Goal: Communication & Community: Connect with others

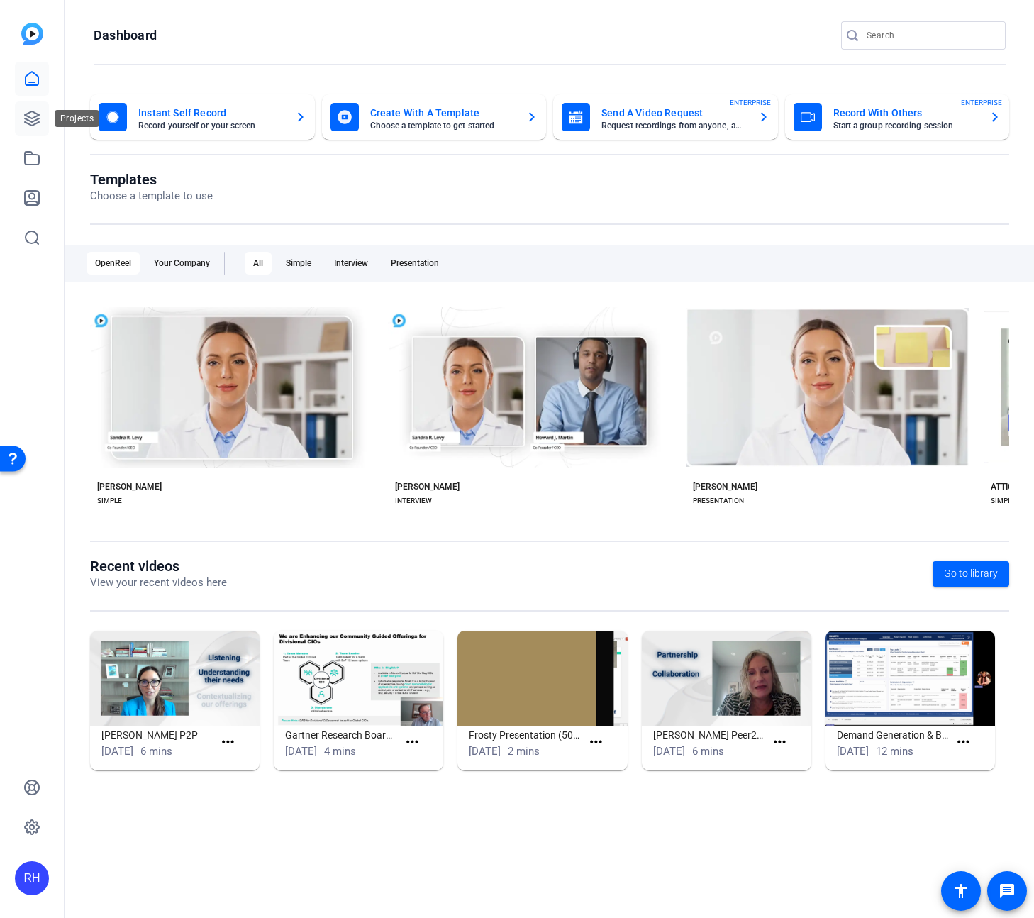
click at [35, 126] on icon at bounding box center [31, 118] width 17 height 17
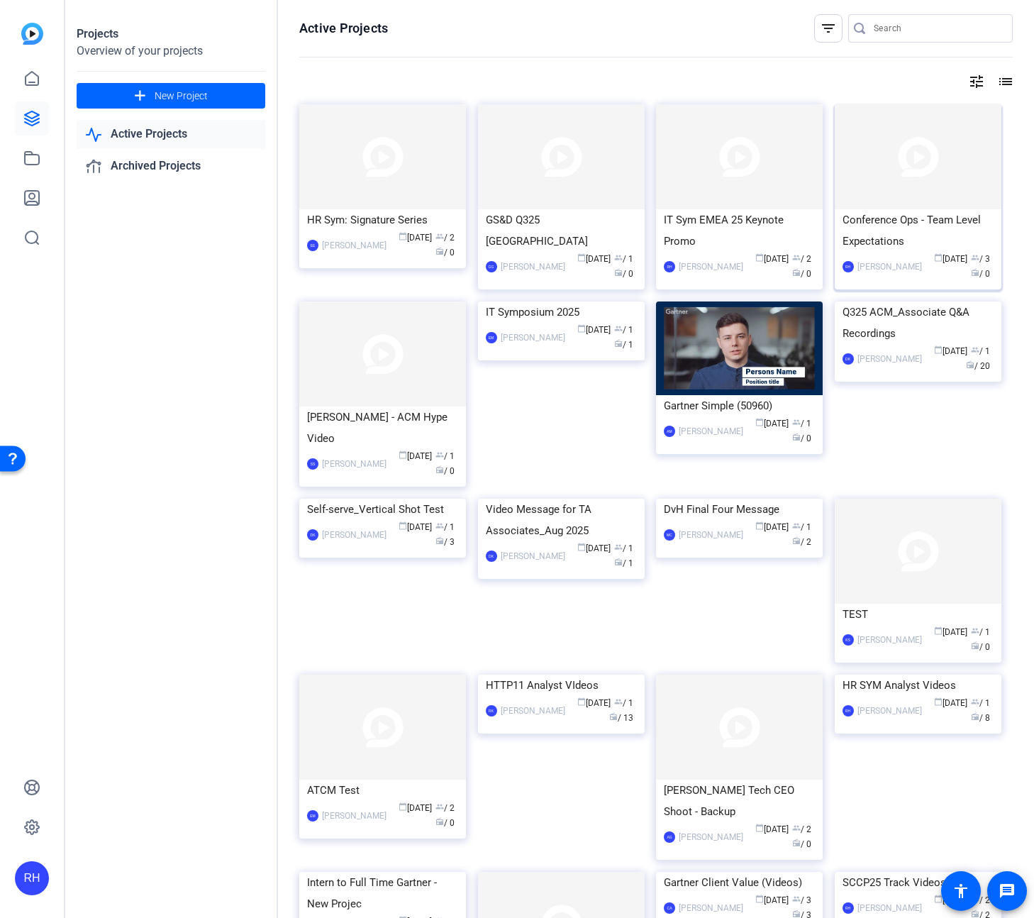
click at [908, 222] on div "Conference Ops - Team Level Expectations" at bounding box center [918, 230] width 151 height 43
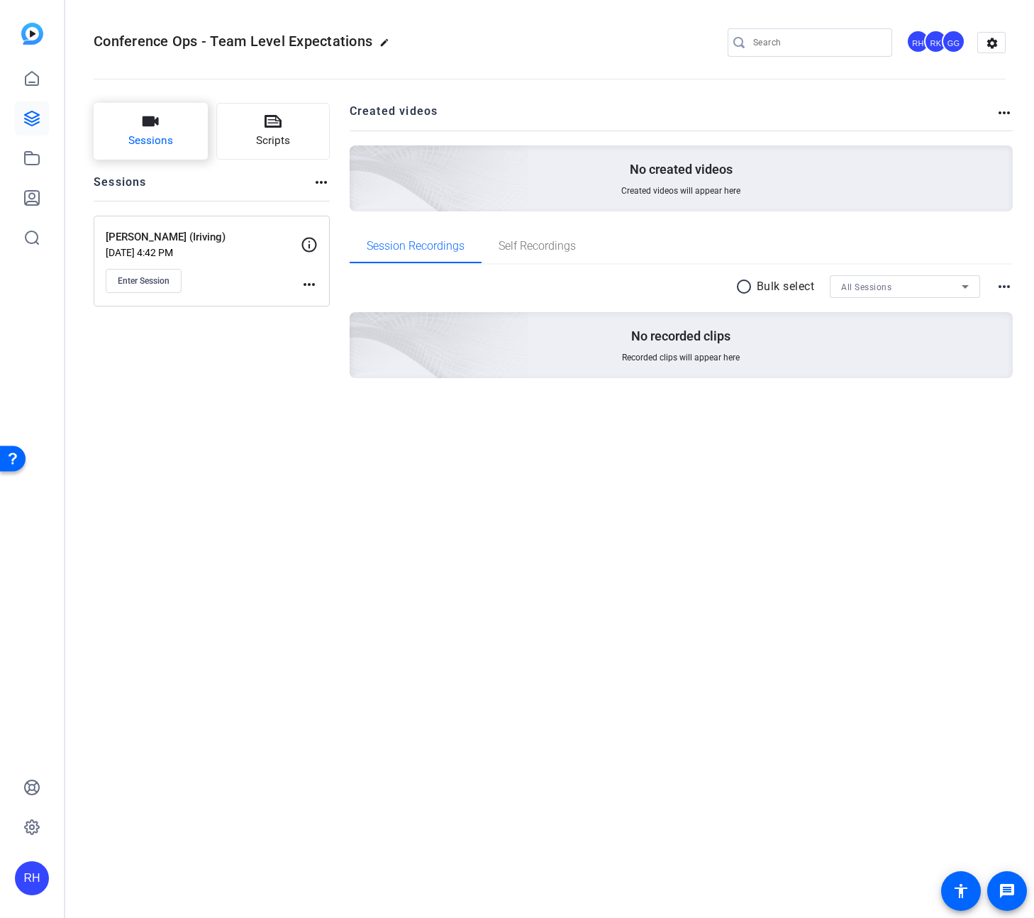
click at [152, 133] on span "Sessions" at bounding box center [150, 141] width 45 height 16
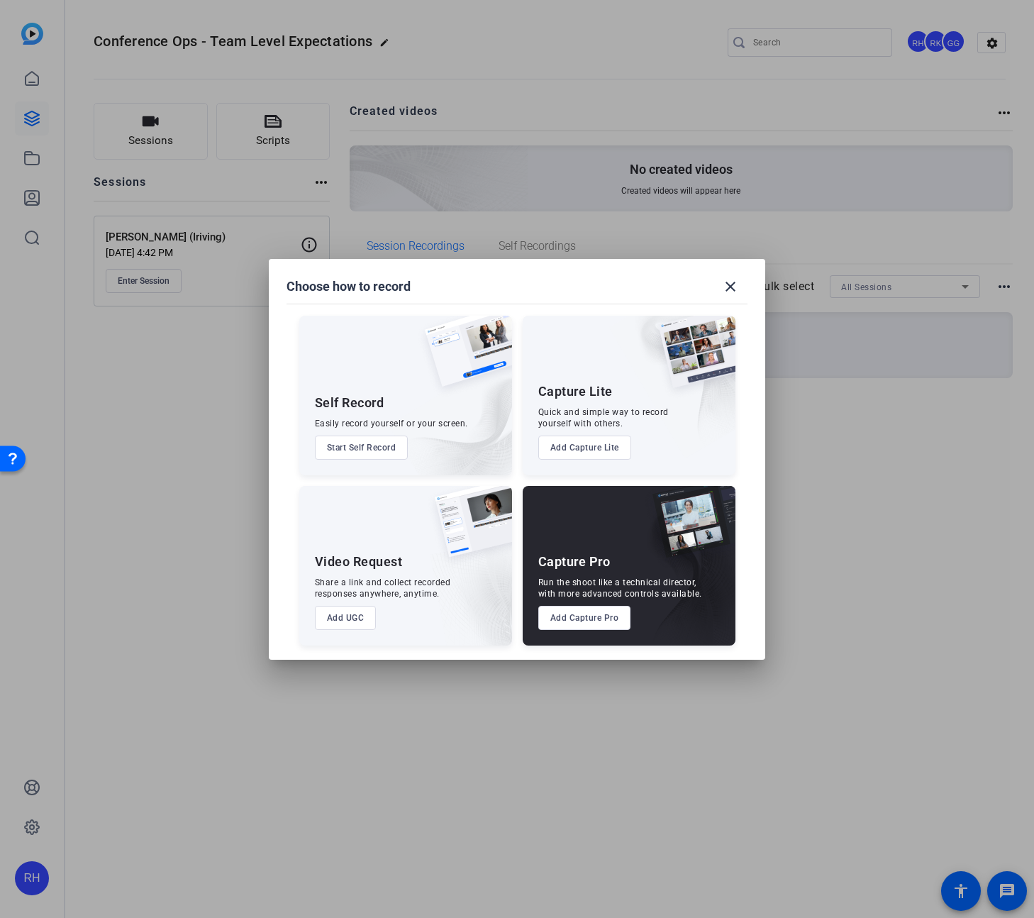
click at [589, 620] on button "Add Capture Pro" at bounding box center [584, 618] width 93 height 24
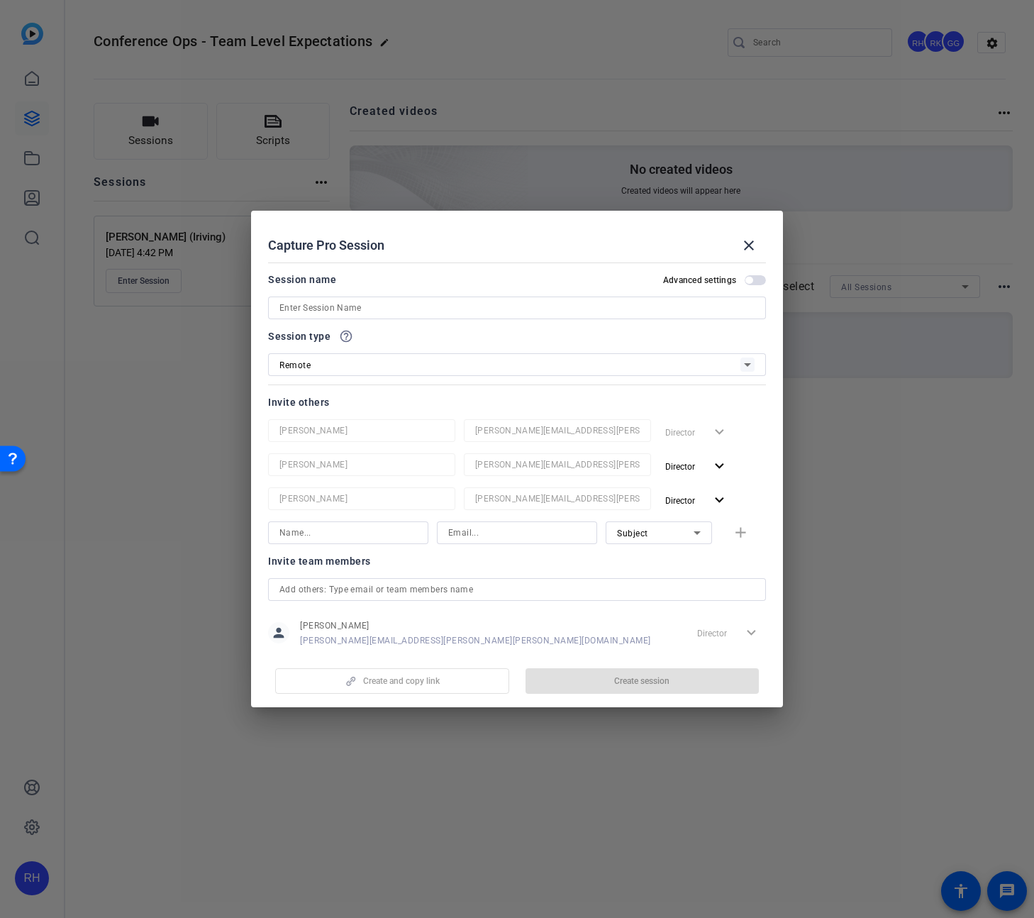
click at [360, 308] on input at bounding box center [516, 307] width 475 height 17
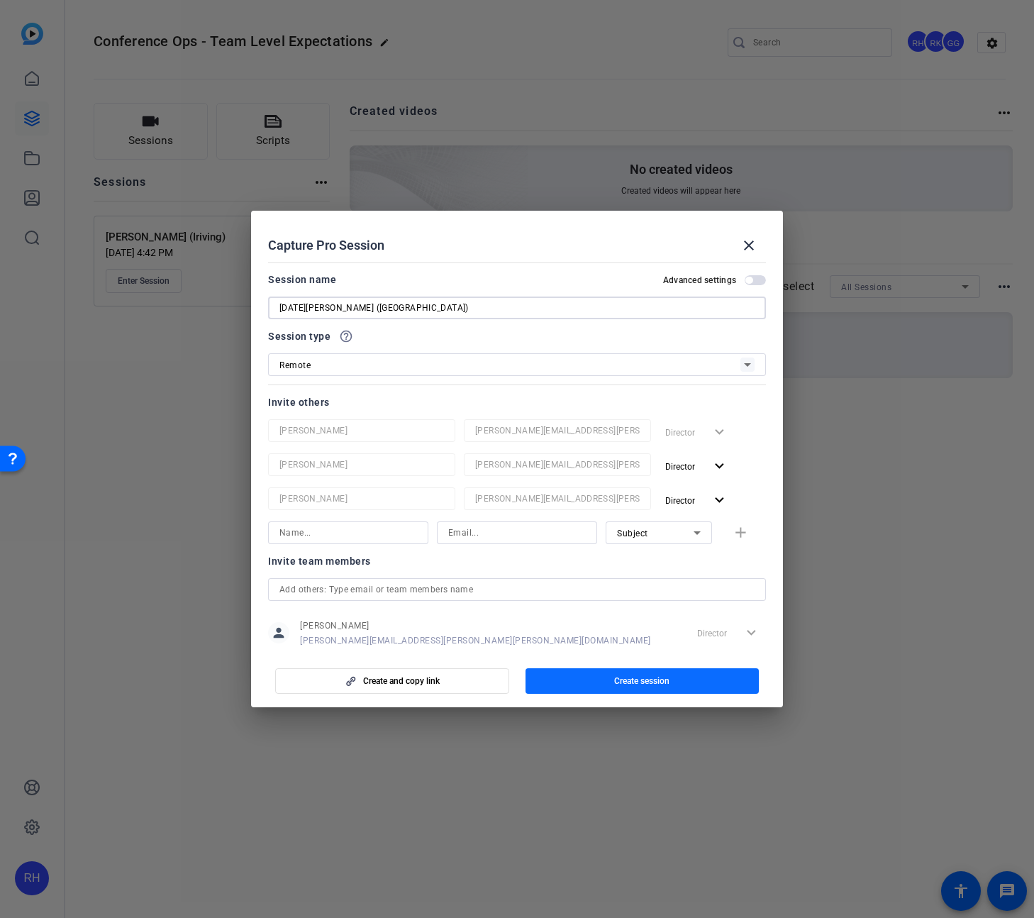
type input "[DATE][PERSON_NAME] ([GEOGRAPHIC_DATA])"
click at [653, 682] on span "Create session" at bounding box center [641, 680] width 55 height 11
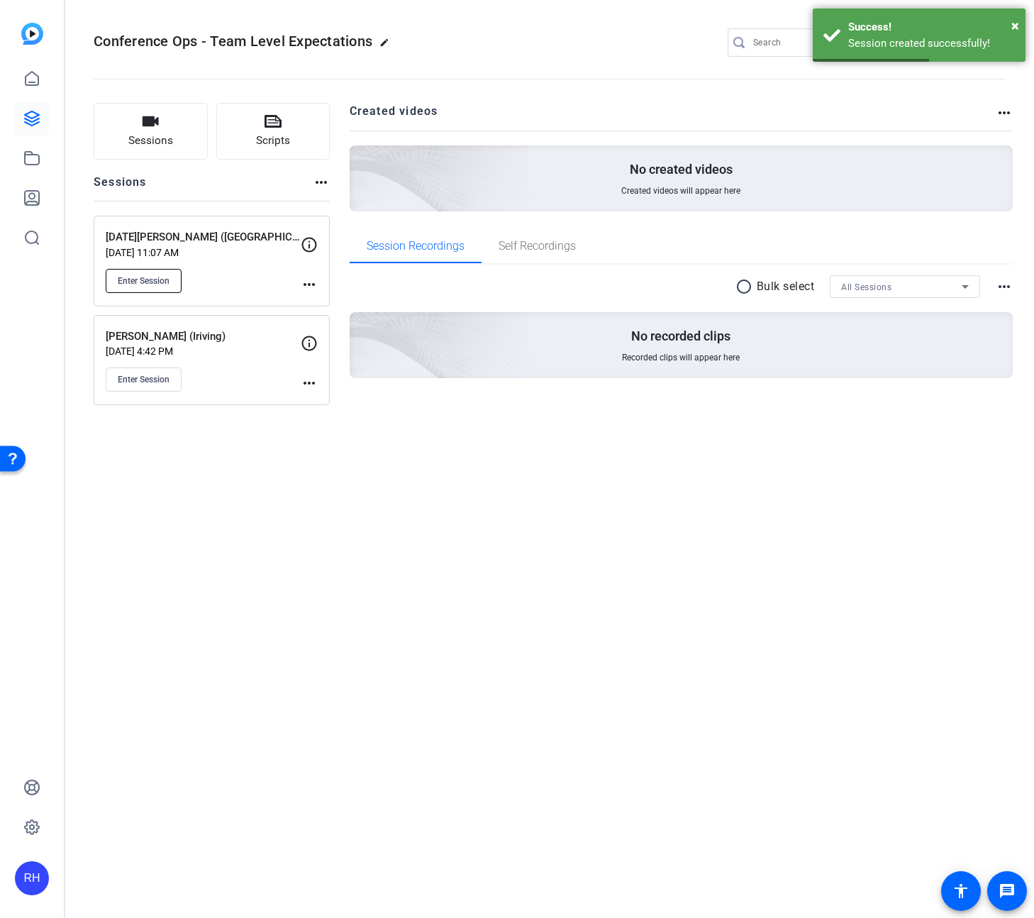
click at [167, 283] on span "Enter Session" at bounding box center [144, 280] width 52 height 11
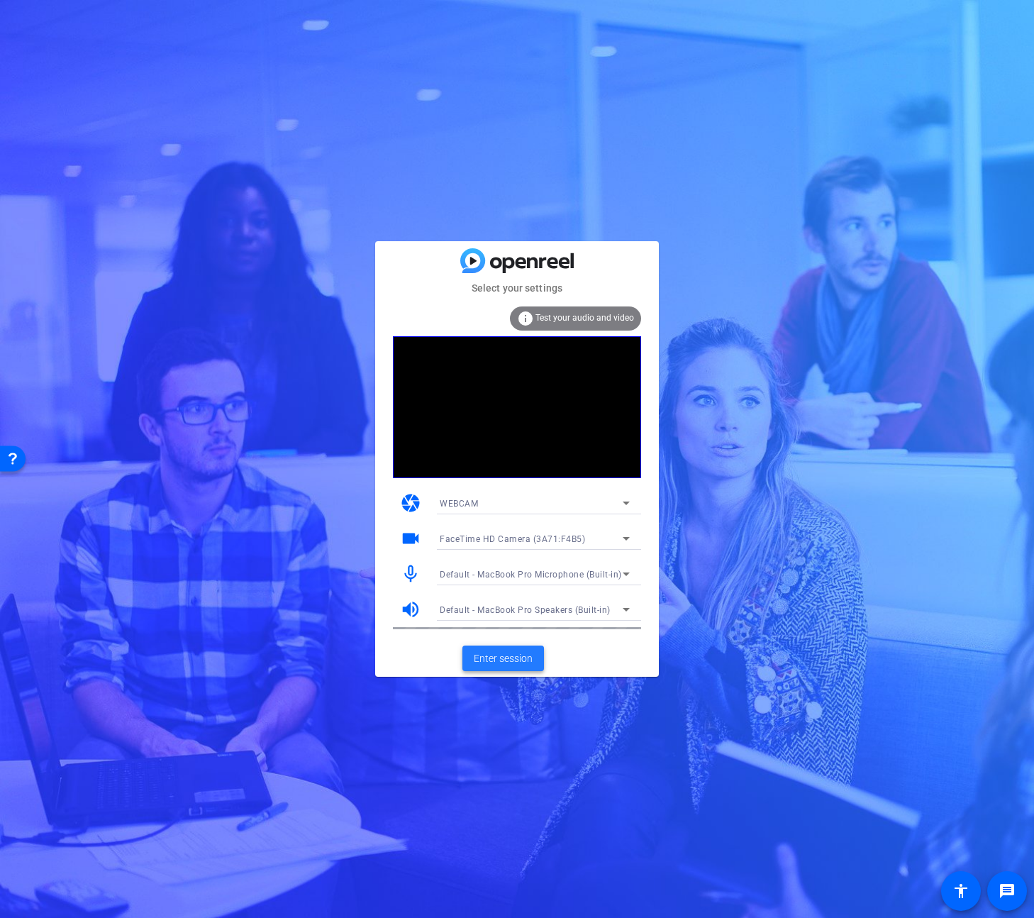
click at [501, 657] on span "Enter session" at bounding box center [503, 658] width 59 height 15
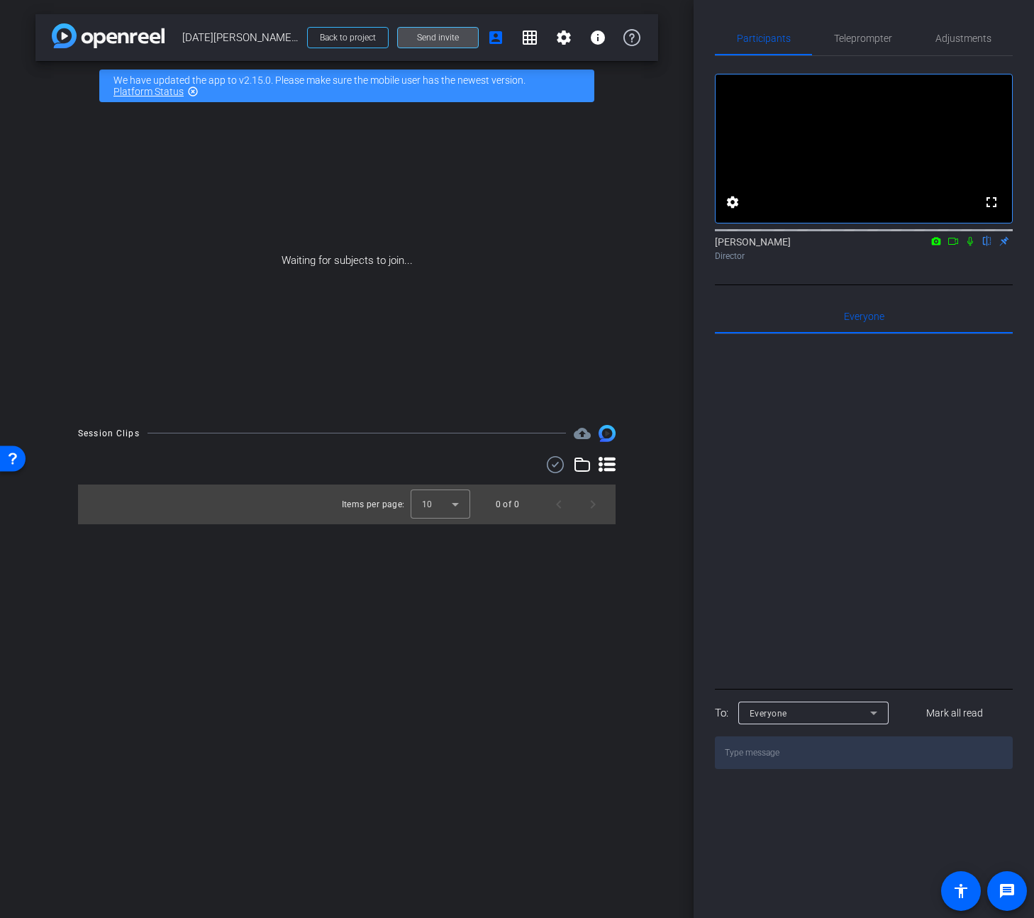
click at [413, 37] on span at bounding box center [438, 38] width 80 height 34
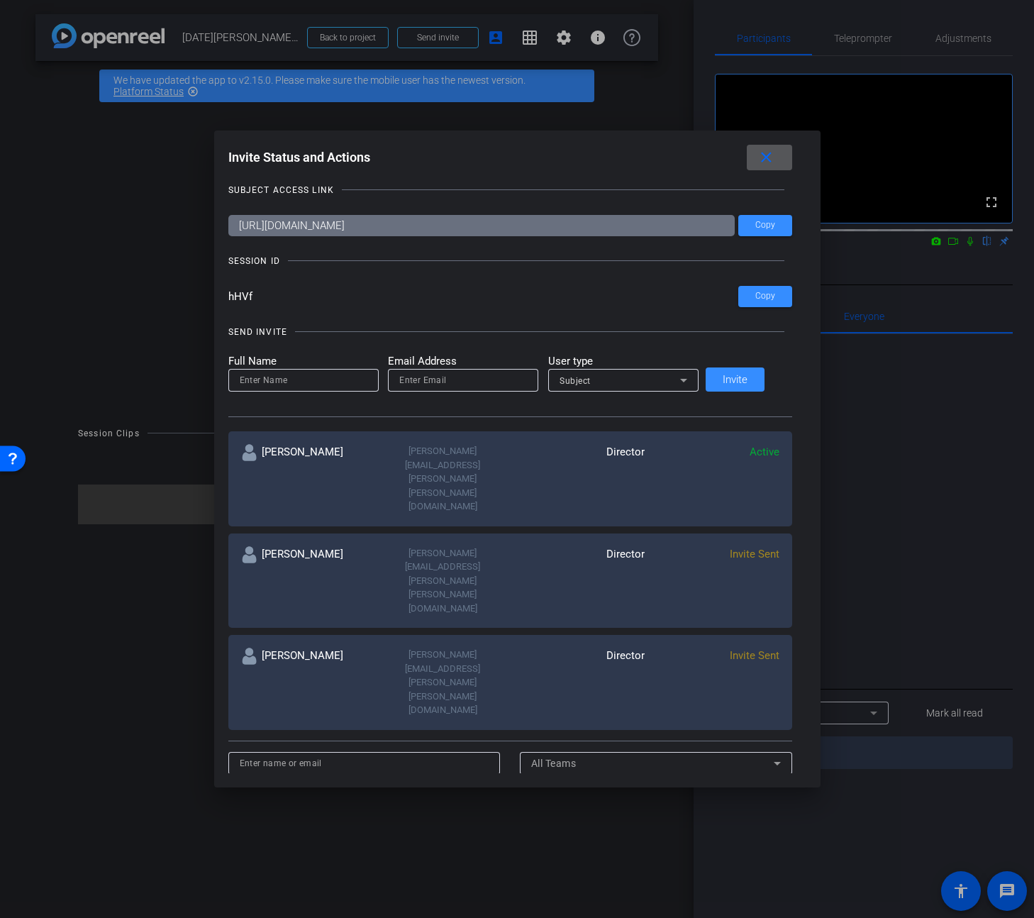
scroll to position [10, 0]
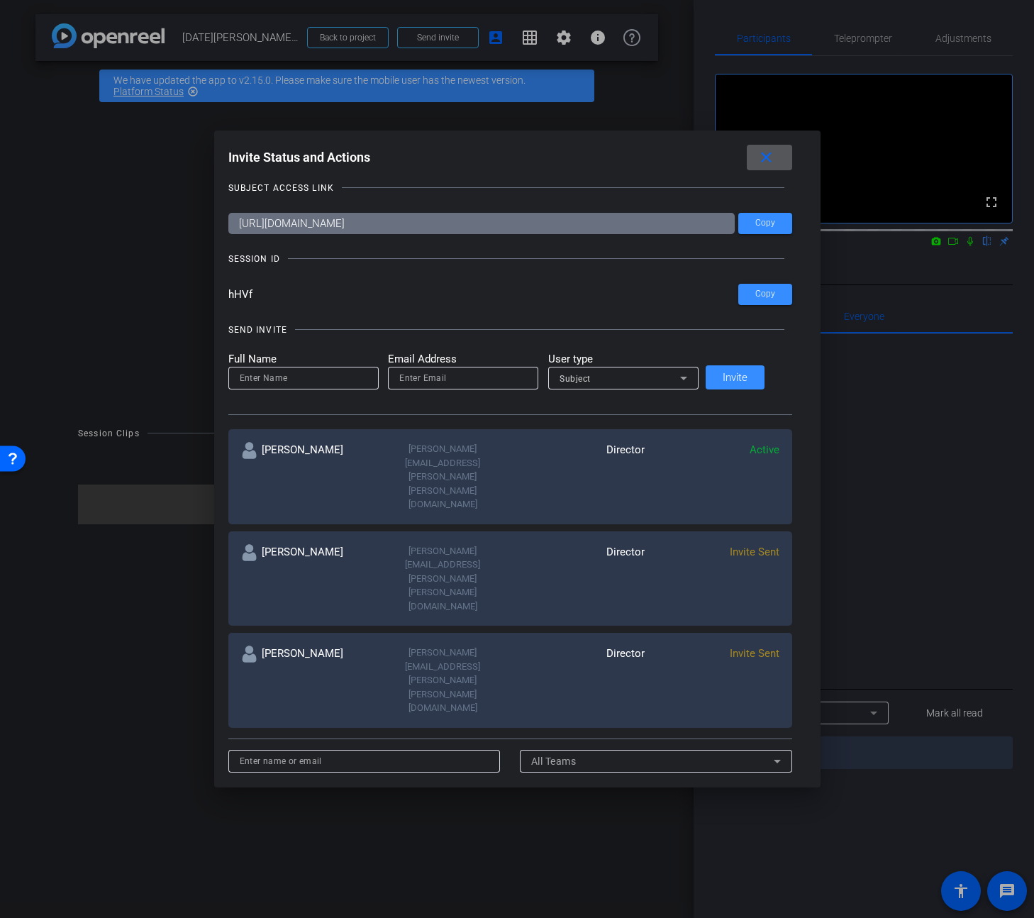
click at [289, 379] on input at bounding box center [304, 378] width 128 height 17
drag, startPoint x: 327, startPoint y: 379, endPoint x: 179, endPoint y: 372, distance: 147.7
click at [179, 372] on div "Invite Status and Actions close SUBJECT ACCESS LINK [URL][DOMAIN_NAME] Copy SES…" at bounding box center [517, 459] width 1034 height 918
type input "[PERSON_NAME]"
click at [501, 372] on input "email" at bounding box center [463, 378] width 128 height 17
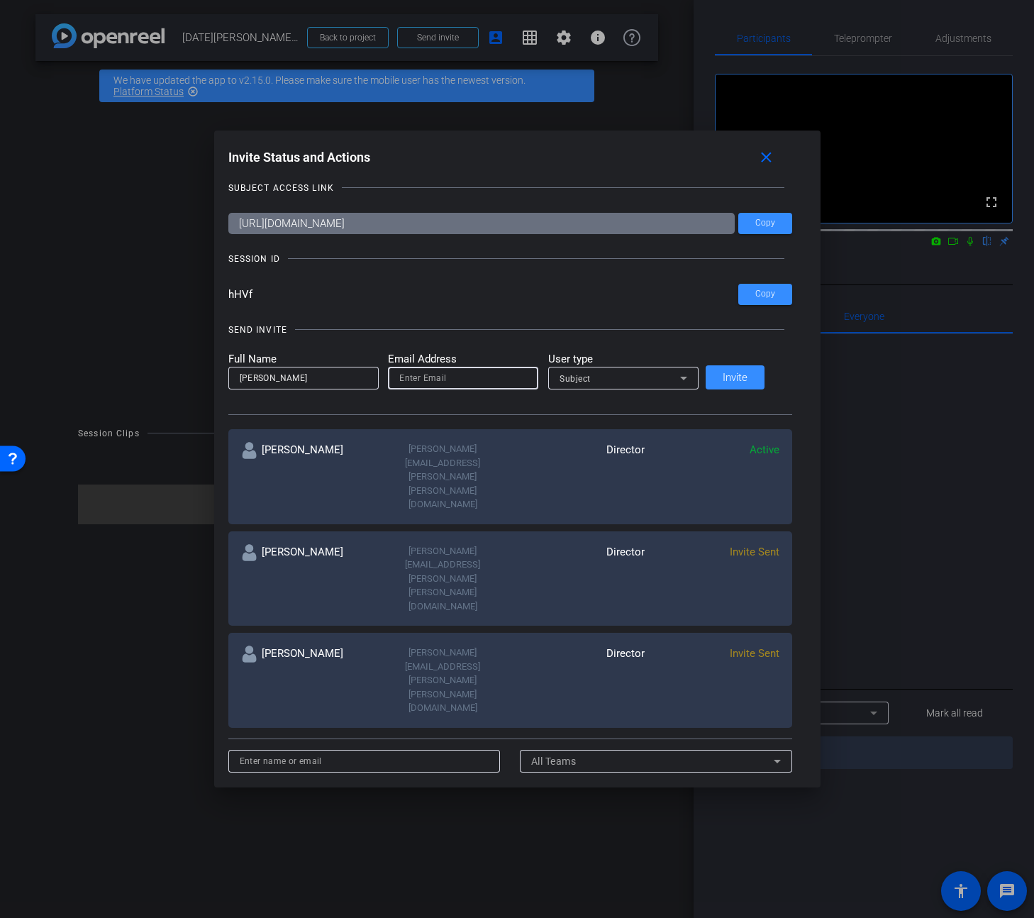
paste input "[PERSON_NAME]"
drag, startPoint x: 452, startPoint y: 377, endPoint x: 450, endPoint y: 386, distance: 9.5
click at [451, 379] on input "[PERSON_NAME]" at bounding box center [463, 378] width 128 height 17
type input "[PERSON_NAME][EMAIL_ADDRESS][PERSON_NAME][PERSON_NAME][DOMAIN_NAME]"
click at [642, 374] on div "Subject" at bounding box center [620, 379] width 121 height 18
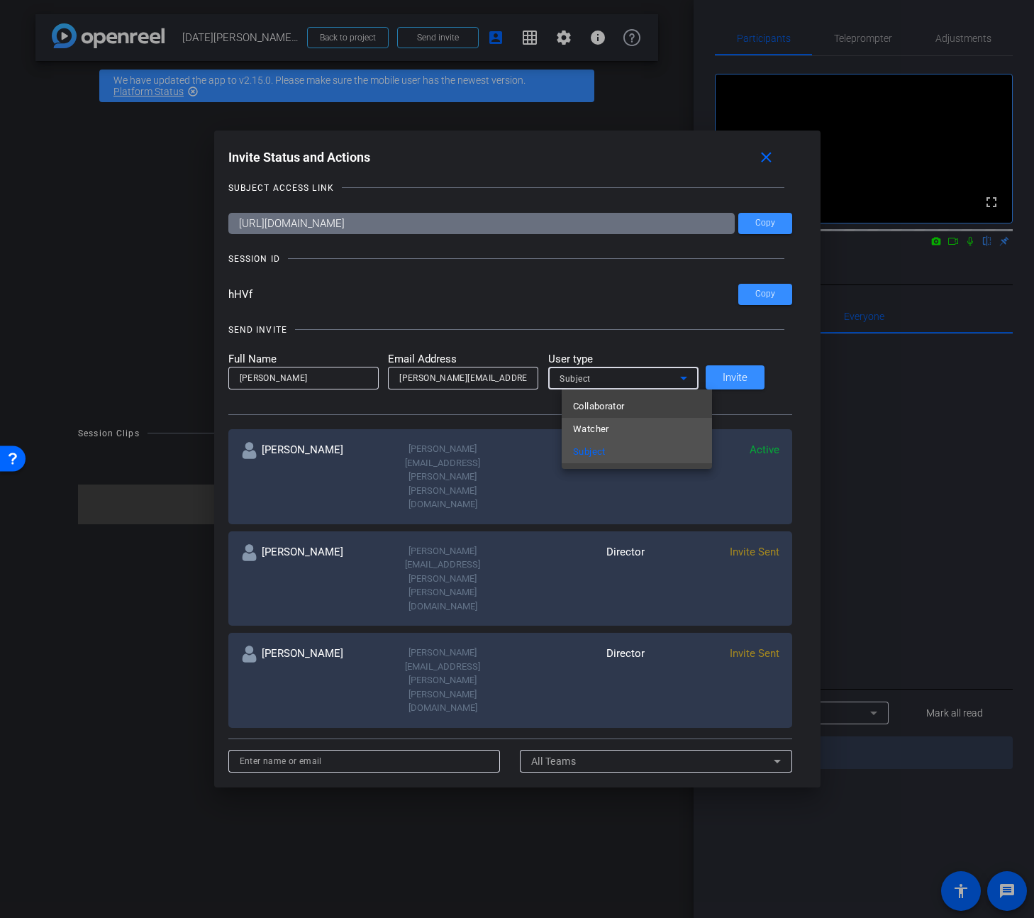
click at [614, 422] on mat-option "Watcher" at bounding box center [637, 429] width 150 height 23
click at [748, 375] on span "Invite" at bounding box center [735, 377] width 25 height 11
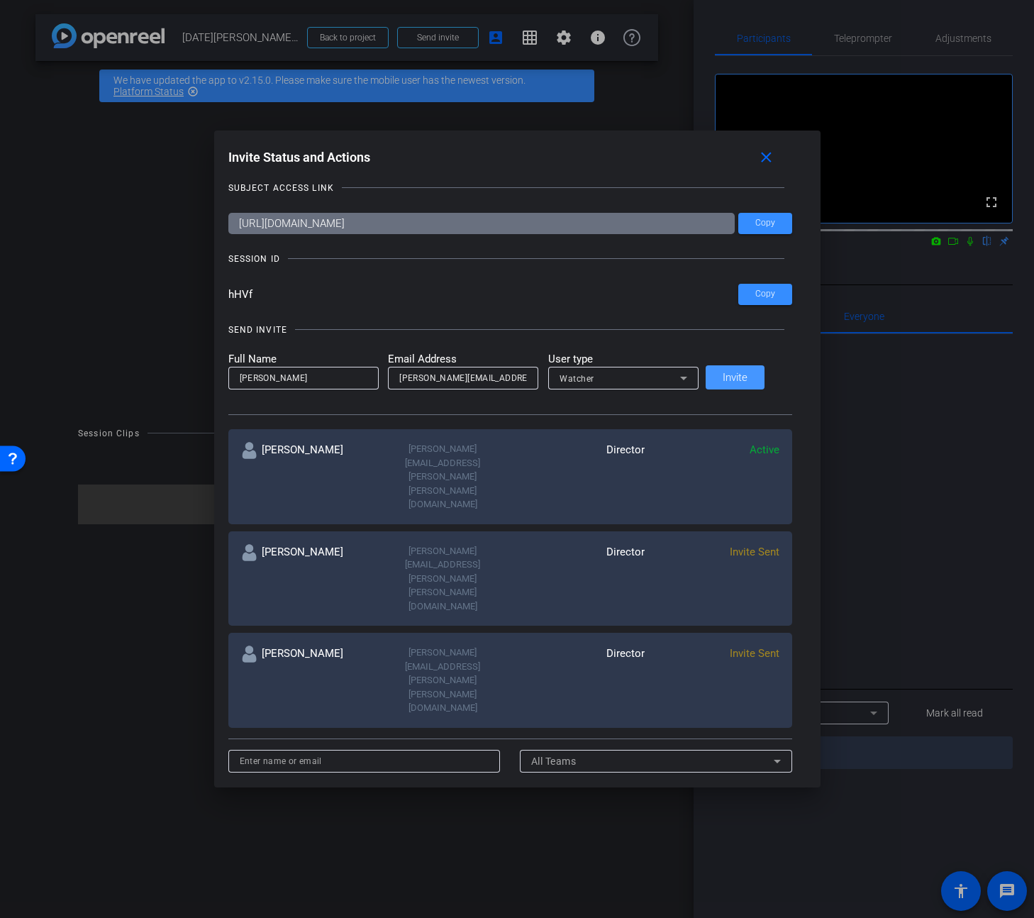
scroll to position [11, 0]
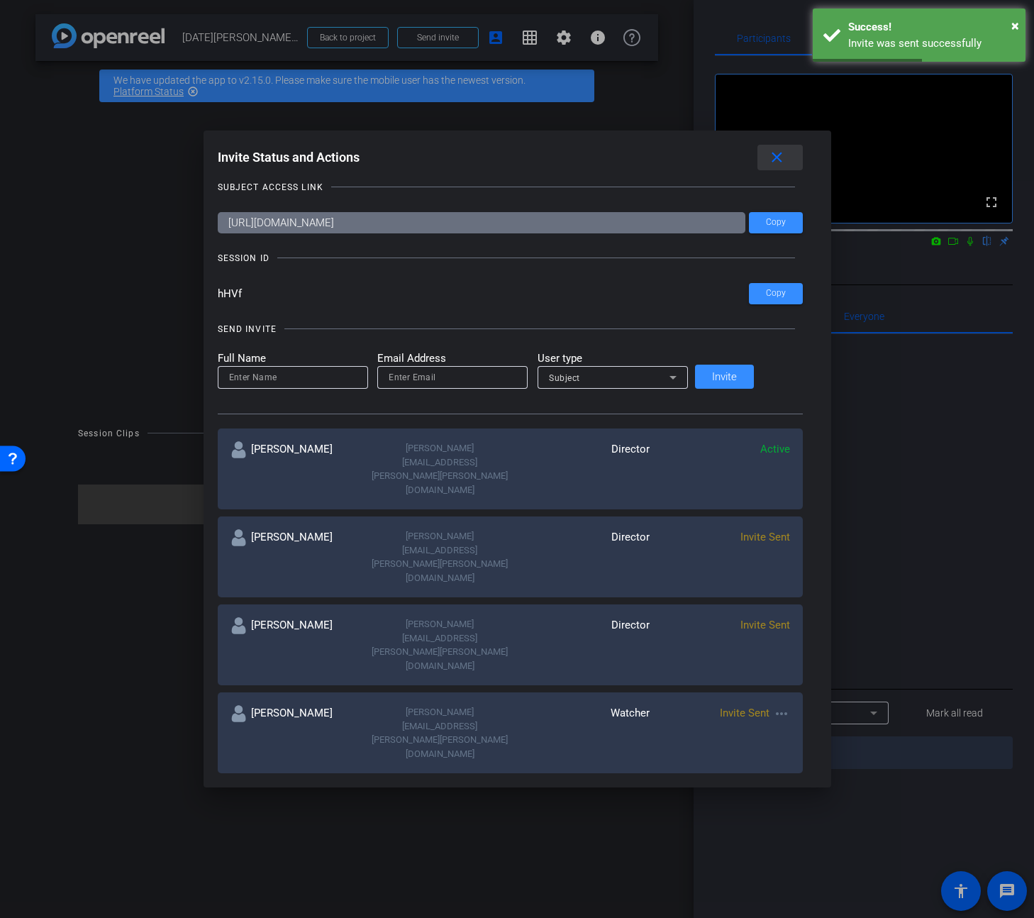
drag, startPoint x: 759, startPoint y: 157, endPoint x: 709, endPoint y: 145, distance: 51.6
click at [768, 157] on mat-icon "close" at bounding box center [777, 158] width 18 height 18
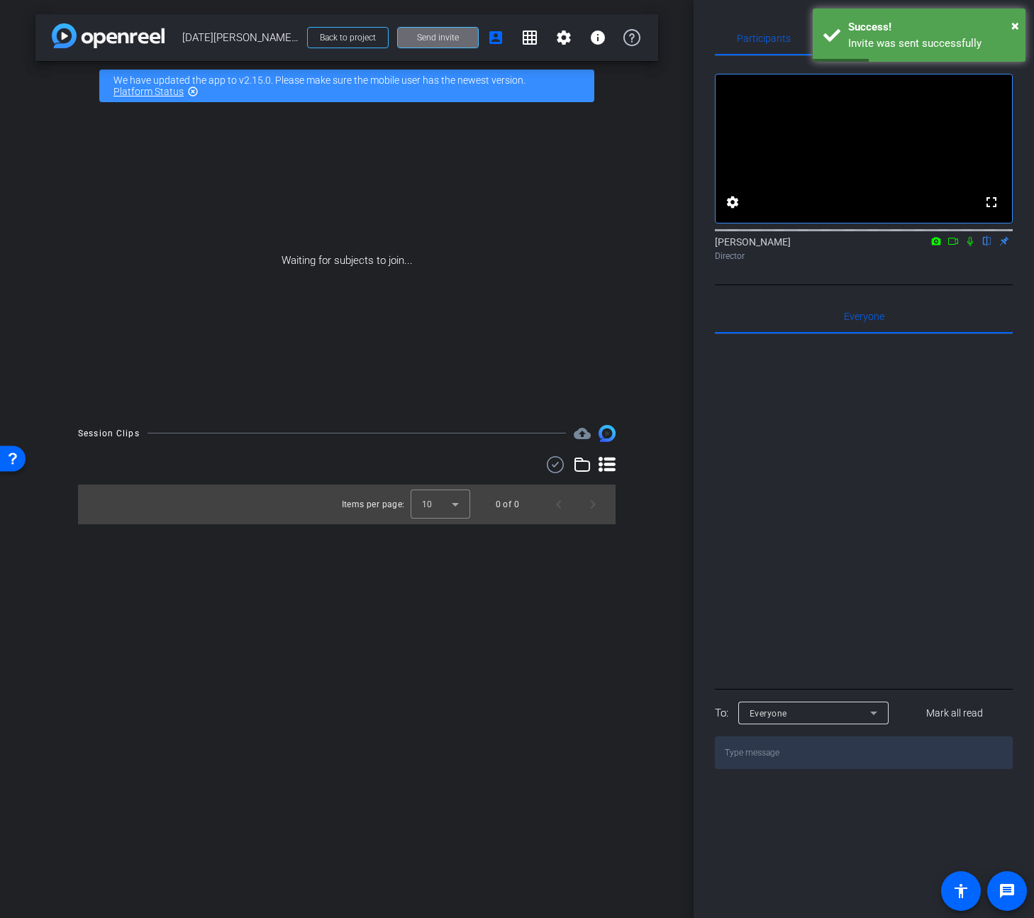
click at [434, 31] on span at bounding box center [438, 38] width 80 height 34
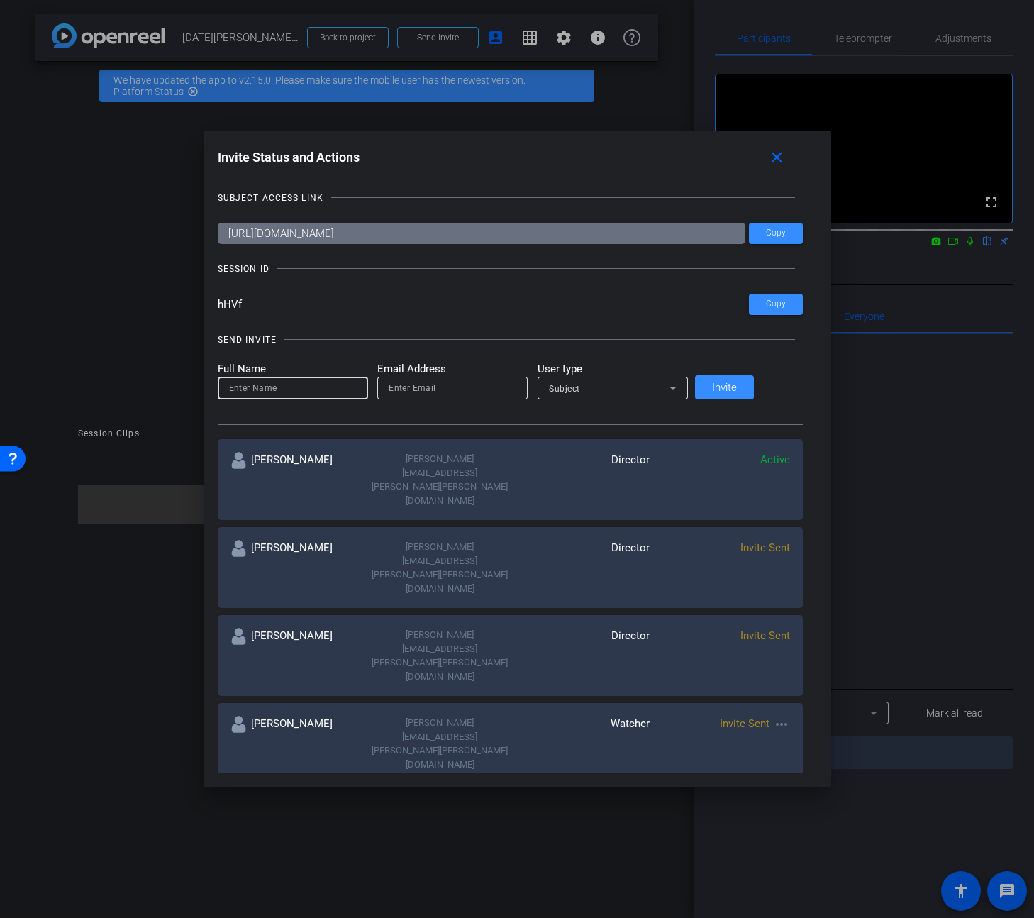
click at [327, 388] on input at bounding box center [293, 387] width 128 height 17
drag, startPoint x: 328, startPoint y: 385, endPoint x: 118, endPoint y: 353, distance: 213.1
click at [118, 353] on div "Invite Status and Actions close SUBJECT ACCESS LINK [URL][DOMAIN_NAME] Copy SES…" at bounding box center [517, 459] width 1034 height 918
type input "[PERSON_NAME]"
click at [455, 386] on input "email" at bounding box center [453, 387] width 128 height 17
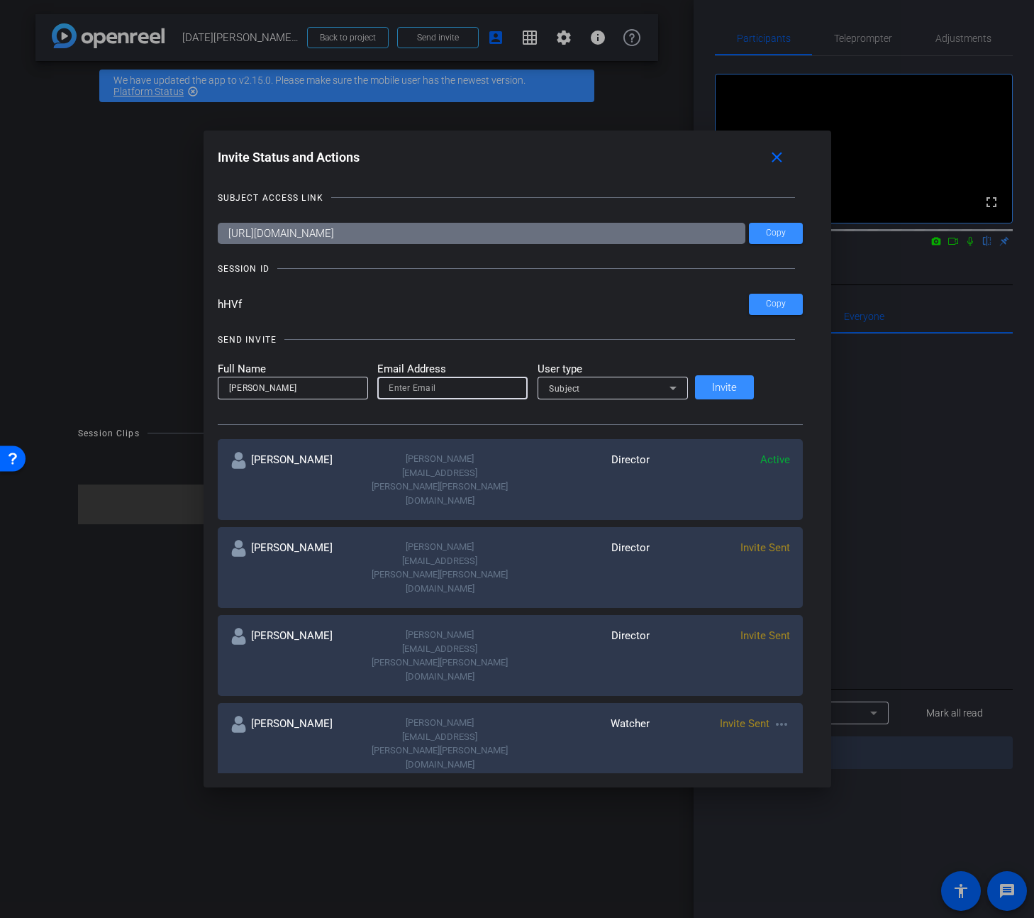
paste input "[PERSON_NAME]"
click at [440, 384] on input "[PERSON_NAME]" at bounding box center [453, 387] width 128 height 17
type input "[PERSON_NAME][EMAIL_ADDRESS][PERSON_NAME][PERSON_NAME][DOMAIN_NAME]"
click at [619, 392] on div "Subject" at bounding box center [609, 388] width 121 height 18
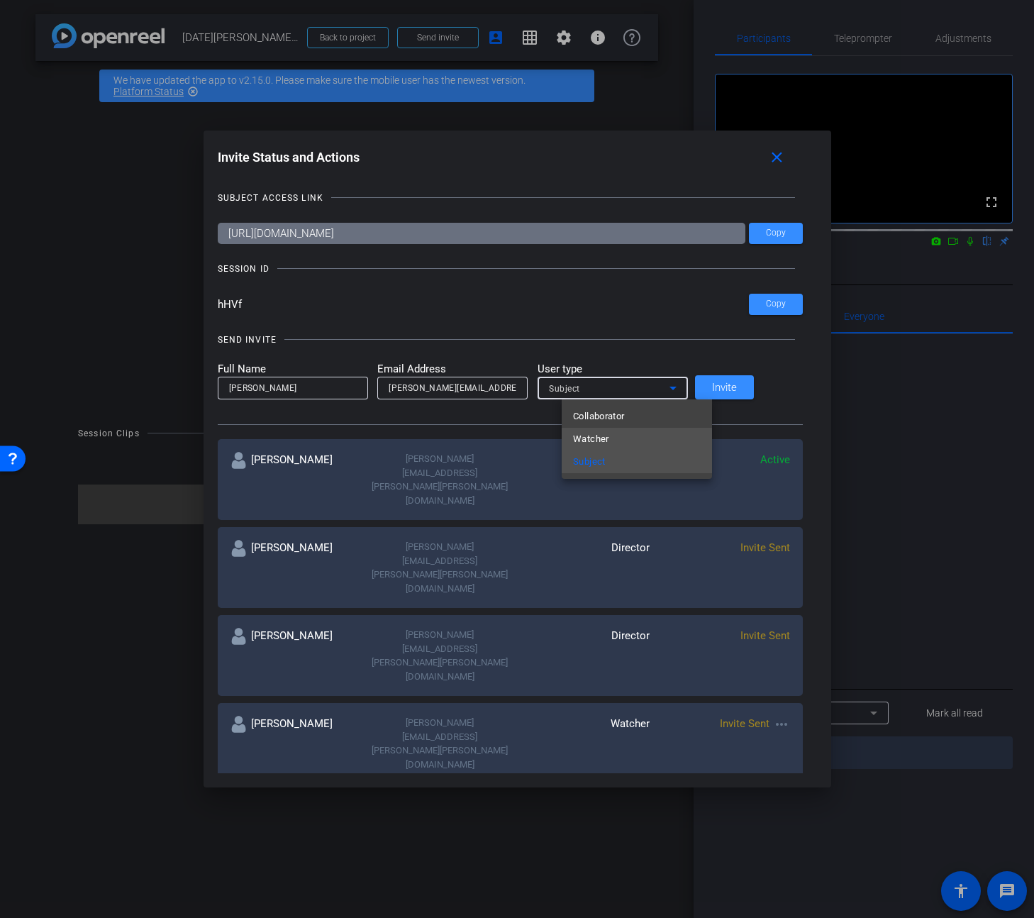
click at [615, 437] on mat-option "Watcher" at bounding box center [637, 439] width 150 height 23
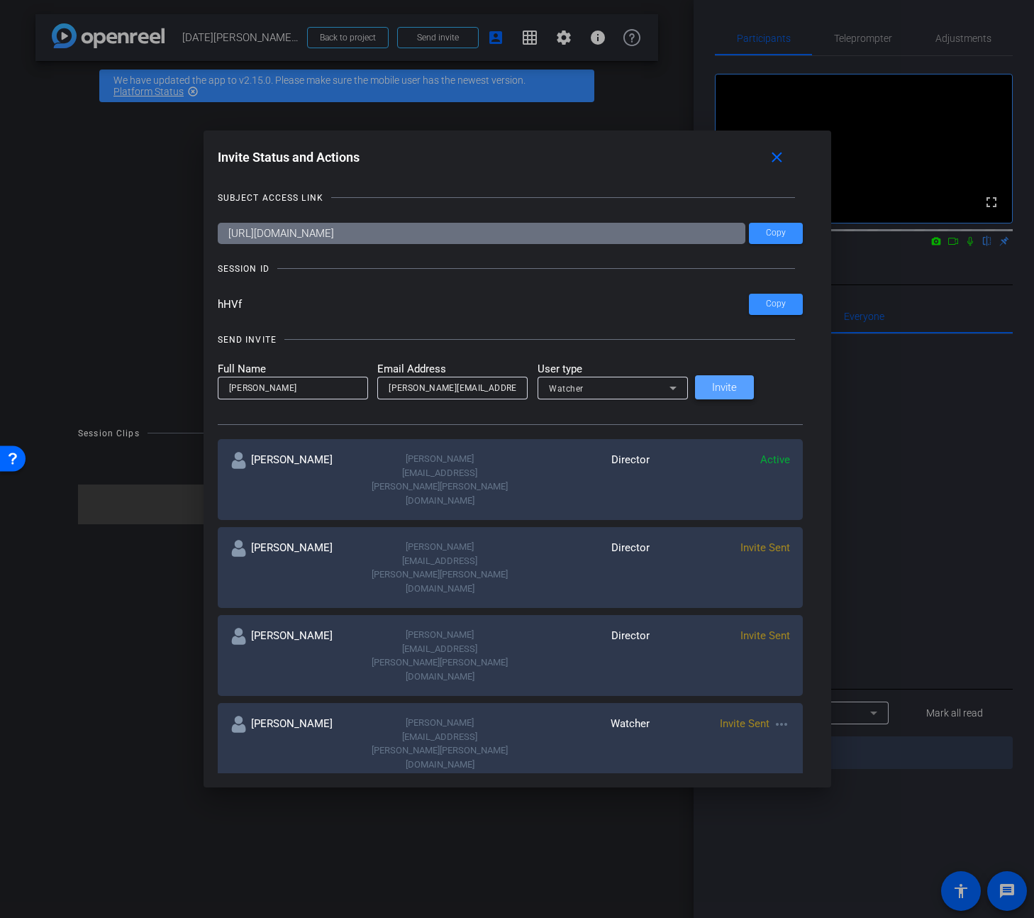
click at [737, 390] on span "Invite" at bounding box center [724, 387] width 25 height 11
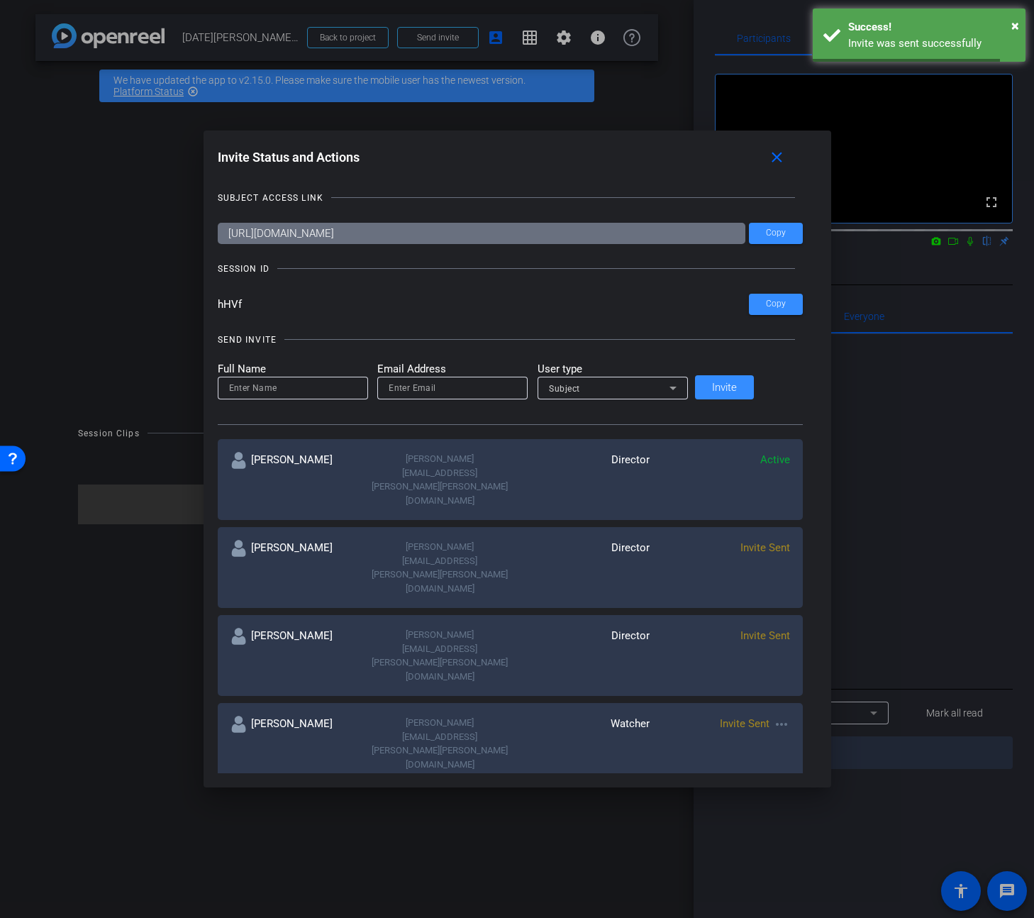
click at [332, 387] on input at bounding box center [293, 387] width 128 height 17
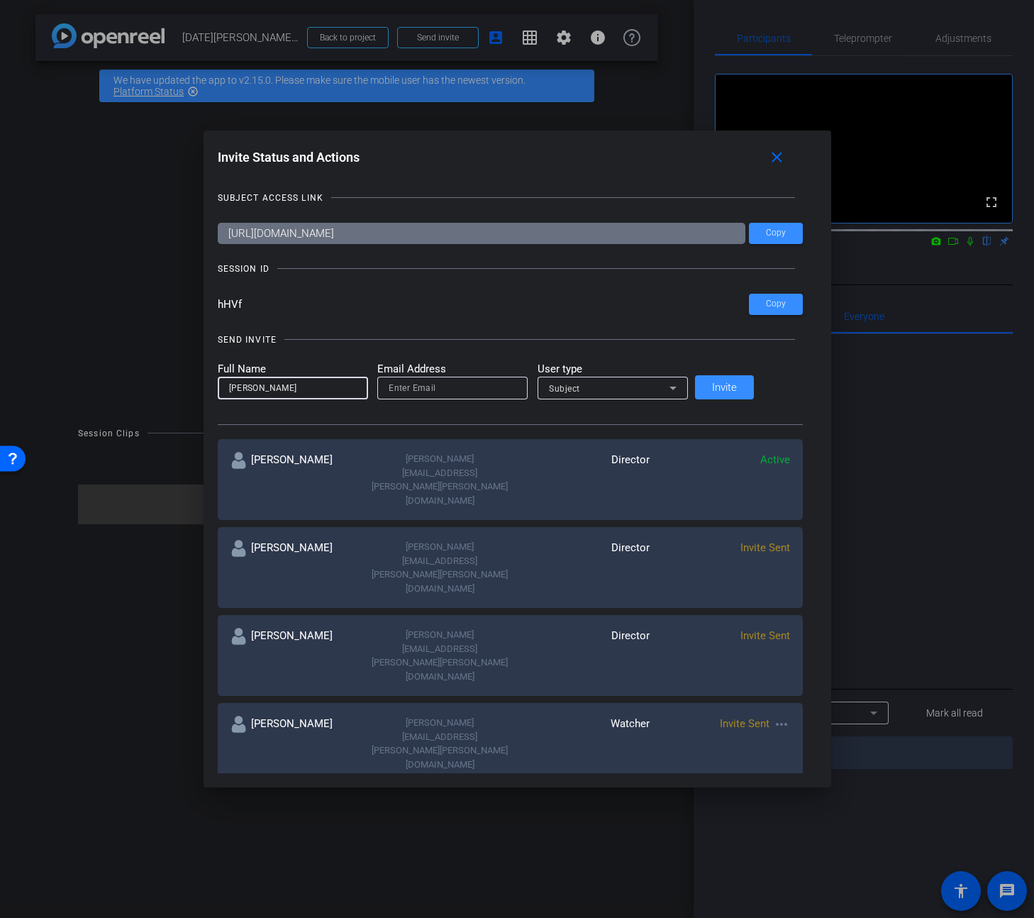
type input "[PERSON_NAME]"
paste input "[PERSON_NAME]"
type input "[PERSON_NAME][EMAIL_ADDRESS][PERSON_NAME][PERSON_NAME][DOMAIN_NAME]"
click at [621, 387] on div "Subject" at bounding box center [609, 388] width 121 height 18
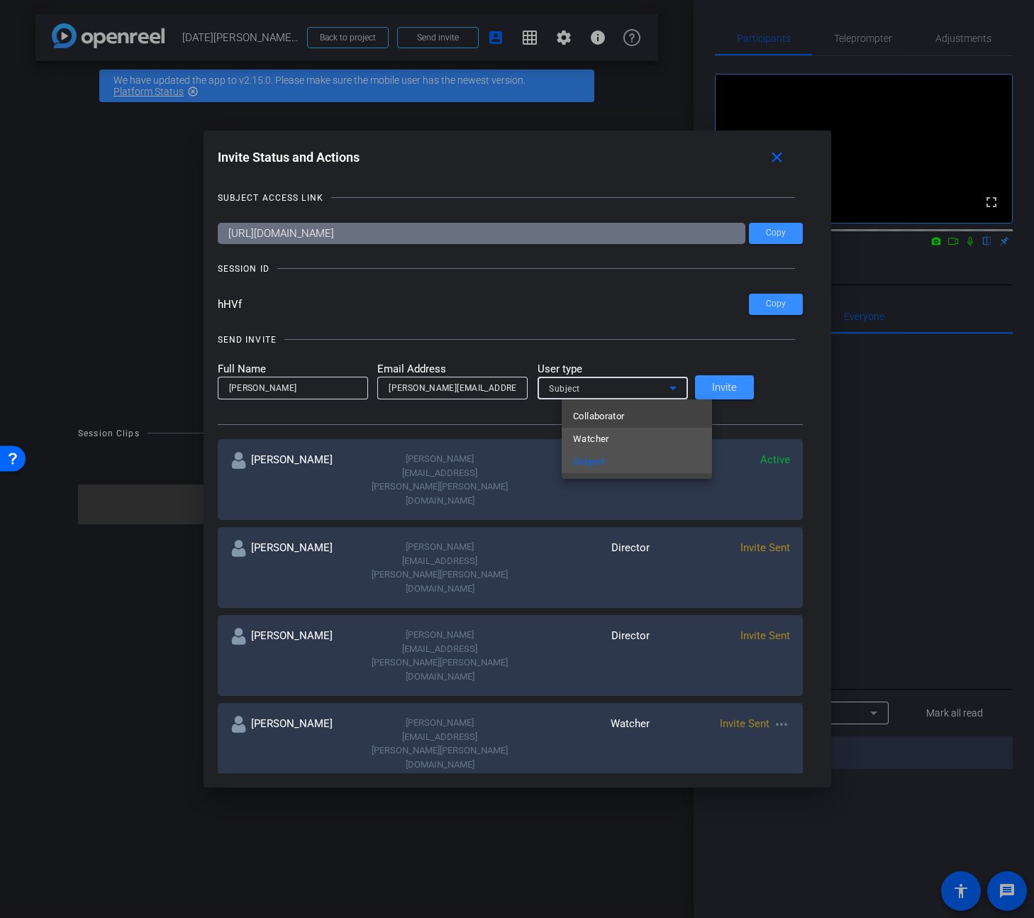
click at [617, 433] on mat-option "Watcher" at bounding box center [637, 439] width 150 height 23
click at [737, 388] on span "Invite" at bounding box center [724, 387] width 25 height 11
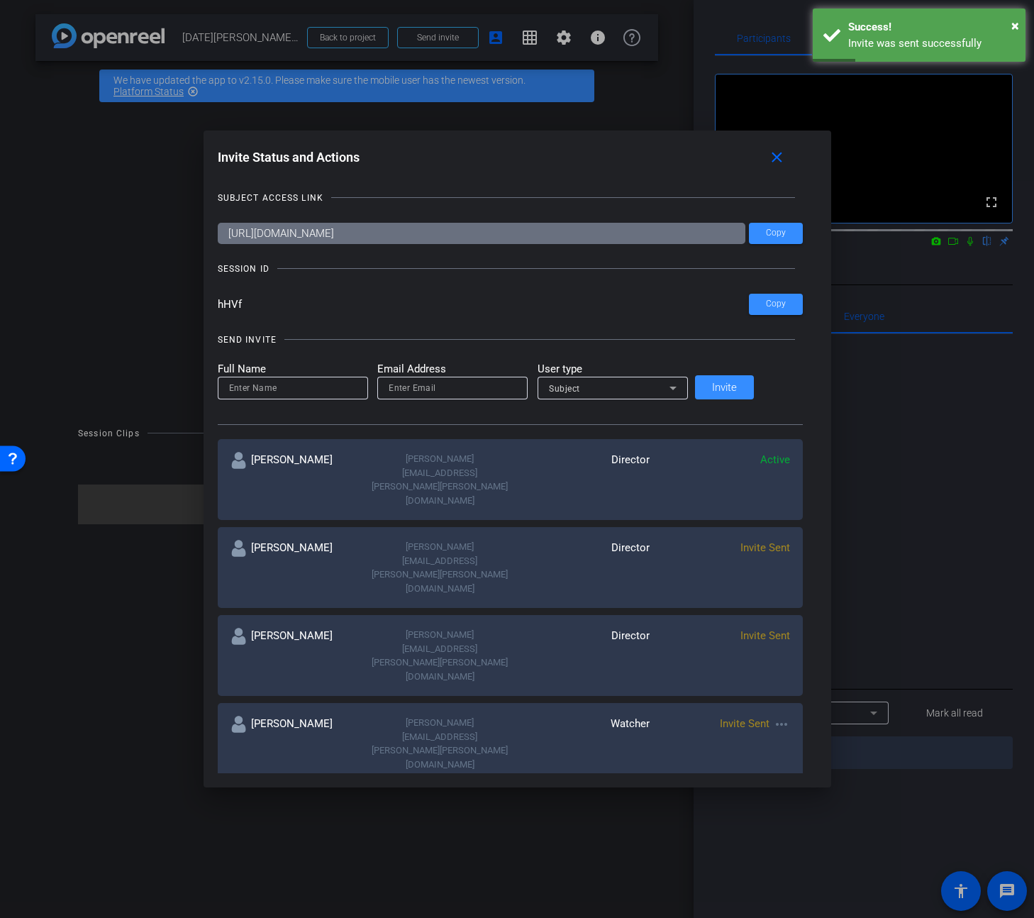
drag, startPoint x: 240, startPoint y: 301, endPoint x: 229, endPoint y: 298, distance: 11.7
click at [218, 300] on div "Invite Status and Actions close SUBJECT ACCESS LINK [URL][DOMAIN_NAME] Copy SES…" at bounding box center [517, 459] width 1034 height 918
